Goal: Task Accomplishment & Management: Complete application form

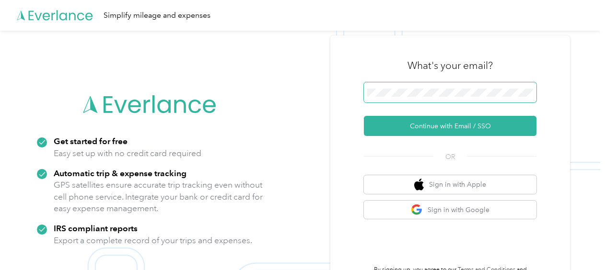
click at [470, 97] on span at bounding box center [450, 92] width 173 height 20
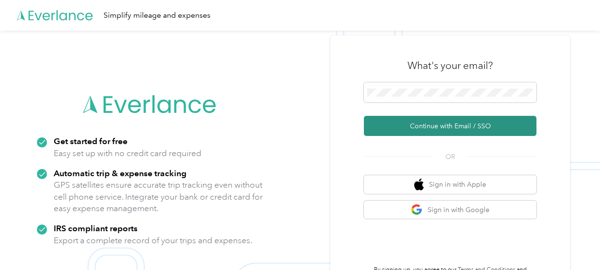
click at [430, 123] on button "Continue with Email / SSO" at bounding box center [450, 126] width 173 height 20
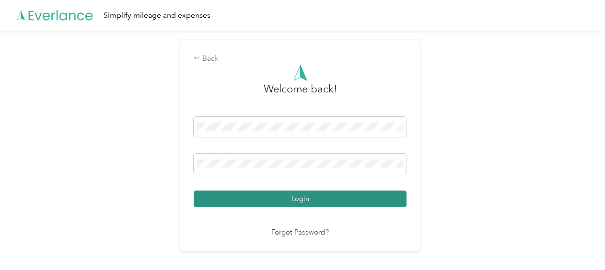
click at [324, 196] on button "Login" at bounding box center [300, 199] width 213 height 17
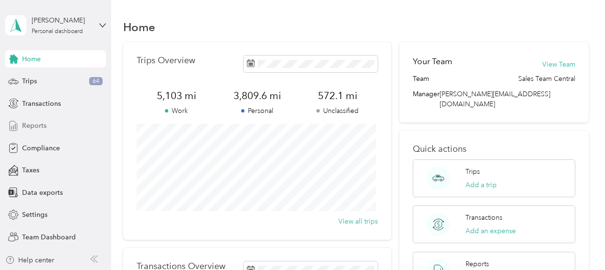
click at [32, 125] on span "Reports" at bounding box center [34, 126] width 24 height 10
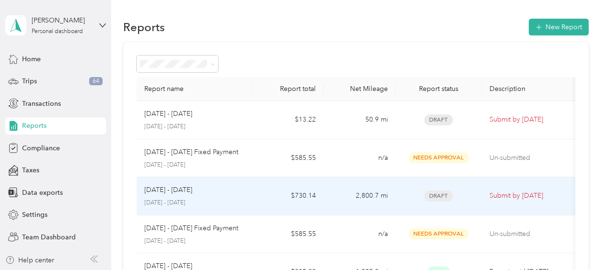
click at [184, 189] on p "[DATE] - [DATE]" at bounding box center [168, 190] width 48 height 11
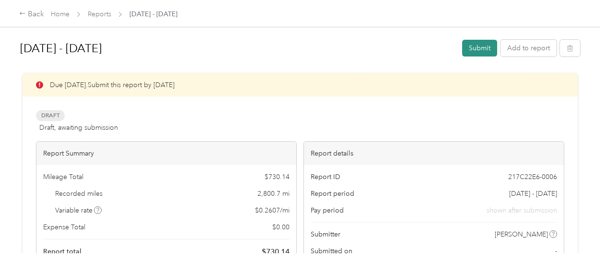
click at [475, 47] on button "Submit" at bounding box center [479, 48] width 35 height 17
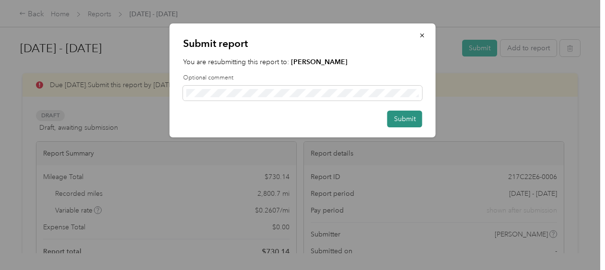
click at [400, 120] on button "Submit" at bounding box center [404, 119] width 35 height 17
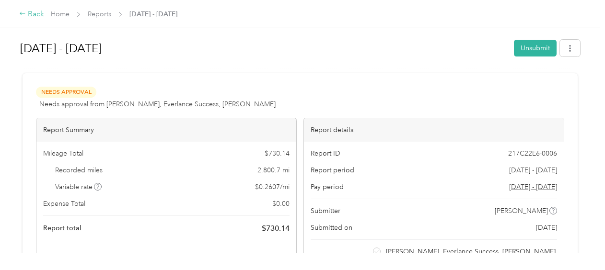
click at [31, 16] on div "Back" at bounding box center [31, 15] width 25 height 12
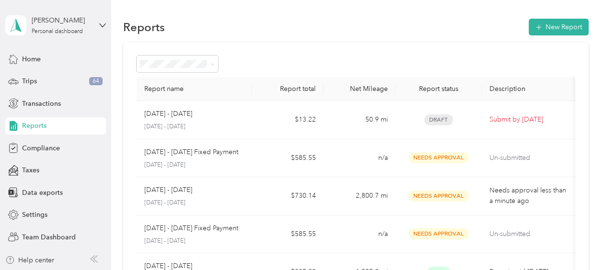
click at [95, 23] on div "[PERSON_NAME] Personal dashboard" at bounding box center [55, 26] width 101 height 34
click at [60, 74] on div "Team dashboard" at bounding box center [39, 76] width 51 height 10
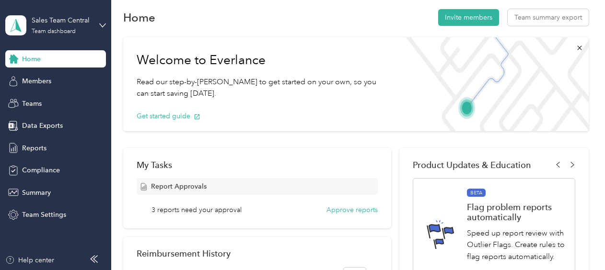
scroll to position [9, 0]
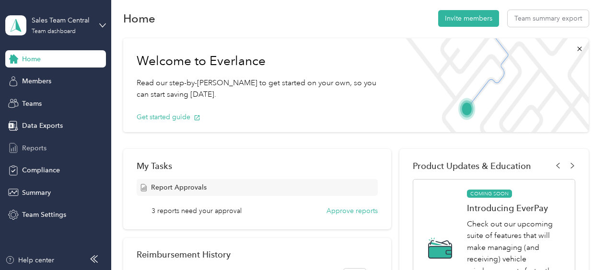
click at [41, 144] on span "Reports" at bounding box center [34, 148] width 24 height 10
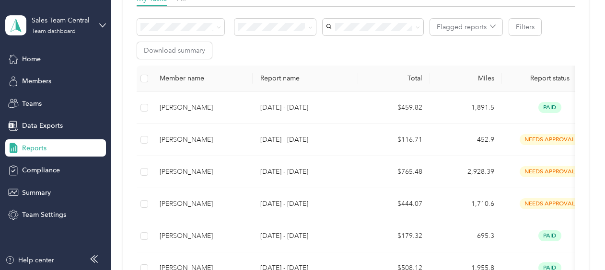
scroll to position [164, 0]
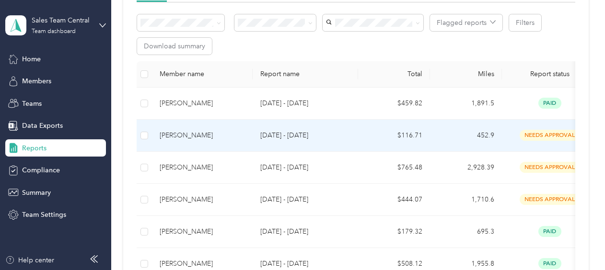
click at [271, 132] on p "[DATE] - [DATE]" at bounding box center [305, 135] width 90 height 11
